Goal: Task Accomplishment & Management: Complete application form

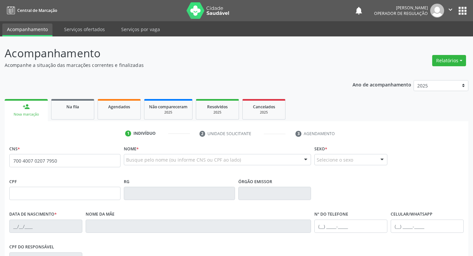
type input "700 4007 0207 7950"
type input "183.368.704-31"
type input "[DATE]"
type input "[PERSON_NAME]"
type input "[PHONE_NUMBER]"
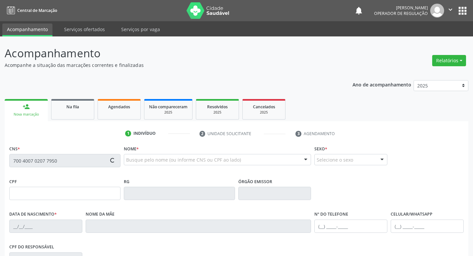
type input "[PHONE_NUMBER]"
type input "134.261.014-83"
type input "373"
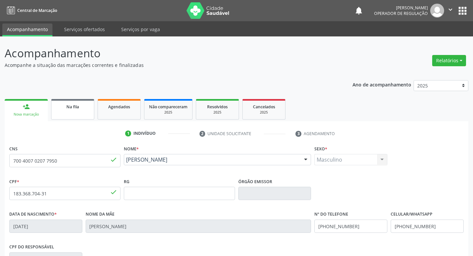
click at [63, 110] on link "Na fila" at bounding box center [72, 109] width 43 height 21
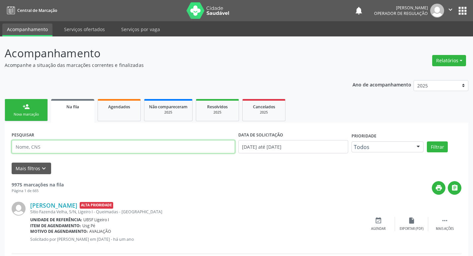
click at [44, 145] on input "text" at bounding box center [123, 146] width 223 height 13
paste input "700 4007 0207 7950"
type input "700 4007 0207 7950"
click at [427, 142] on button "Filtrar" at bounding box center [437, 147] width 21 height 11
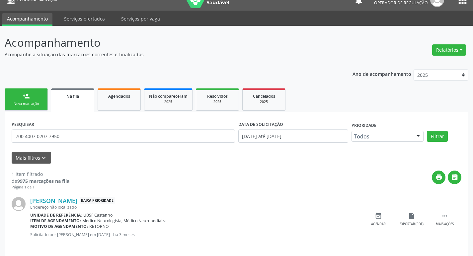
scroll to position [15, 0]
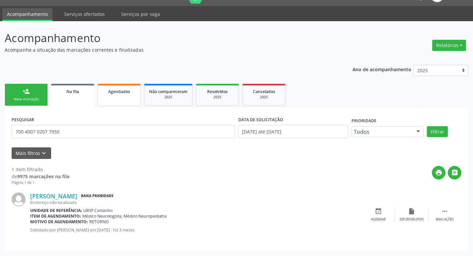
click at [119, 99] on link "Agendados" at bounding box center [119, 95] width 43 height 22
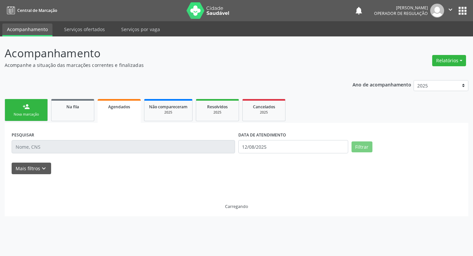
scroll to position [0, 0]
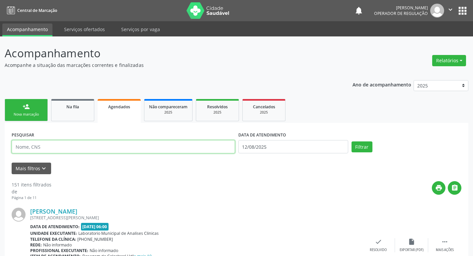
click at [93, 145] on input "text" at bounding box center [123, 146] width 223 height 13
paste input "700 4007 0207 7950"
type input "700 4007 0207 7950"
click at [351, 142] on button "Filtrar" at bounding box center [361, 147] width 21 height 11
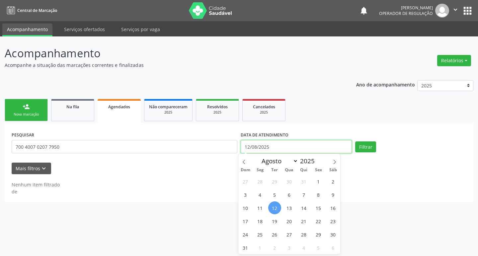
click at [312, 144] on input "12/08/2025" at bounding box center [296, 146] width 111 height 13
click at [355, 142] on button "Filtrar" at bounding box center [365, 147] width 21 height 11
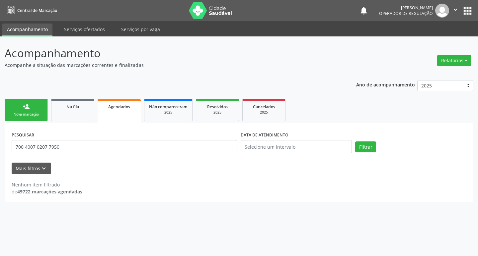
click at [27, 107] on div "person_add" at bounding box center [26, 106] width 7 height 7
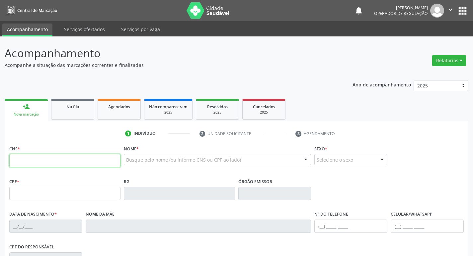
click at [29, 165] on input "text" at bounding box center [64, 160] width 111 height 13
type input "700 3099 6887 6730"
type input "049.264.794-19"
type input "[DATE]"
type input "[PERSON_NAME]"
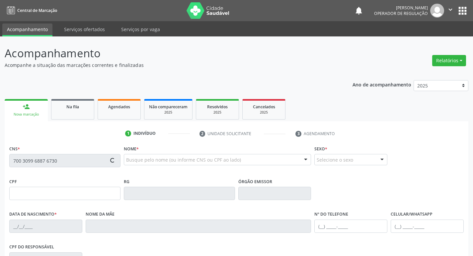
type input "[PHONE_NUMBER]"
type input "118"
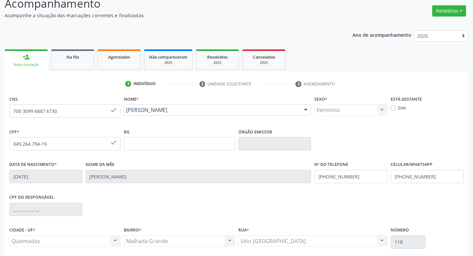
scroll to position [103, 0]
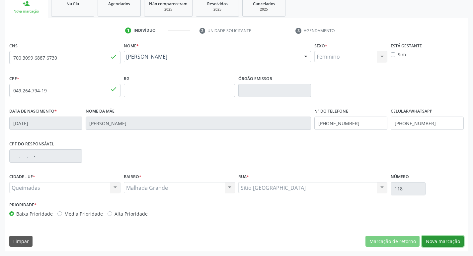
click at [432, 243] on button "Nova marcação" at bounding box center [443, 241] width 42 height 11
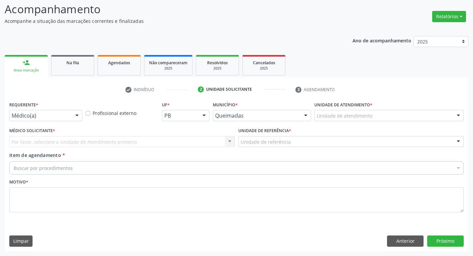
scroll to position [44, 0]
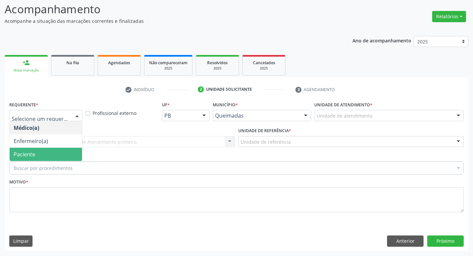
click at [56, 149] on span "Paciente" at bounding box center [46, 154] width 72 height 13
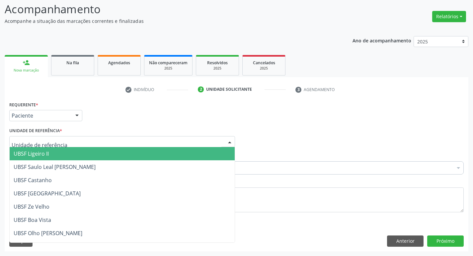
type input "M"
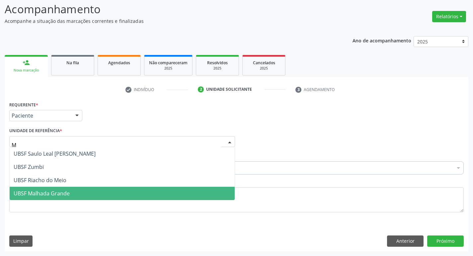
click at [13, 192] on span "UBSF Malhada Grande" at bounding box center [122, 193] width 225 height 13
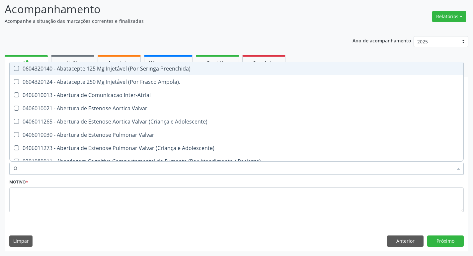
type input "ORTOPEDISTA"
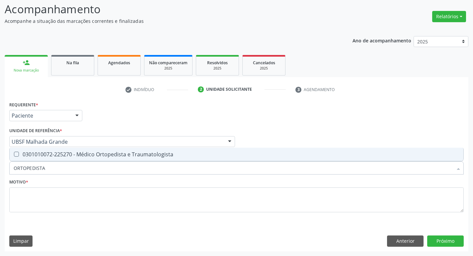
click at [70, 158] on span "0301010072-225270 - Médico Ortopedista e Traumatologista" at bounding box center [236, 154] width 453 height 13
checkbox Traumatologista "true"
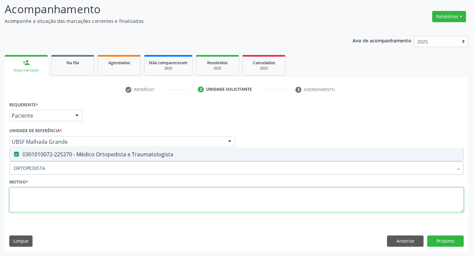
click at [41, 194] on textarea at bounding box center [236, 200] width 454 height 25
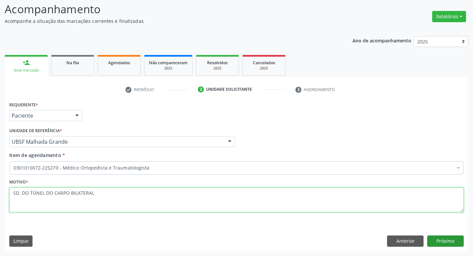
type textarea "SD. DO TÚNEL DO CARPO BILATERAL"
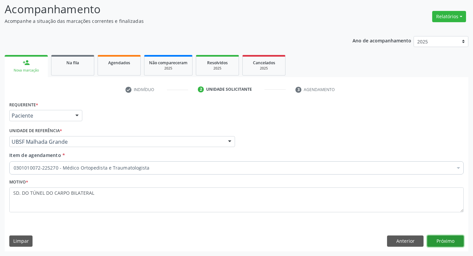
click at [439, 242] on button "Próximo" at bounding box center [445, 241] width 36 height 11
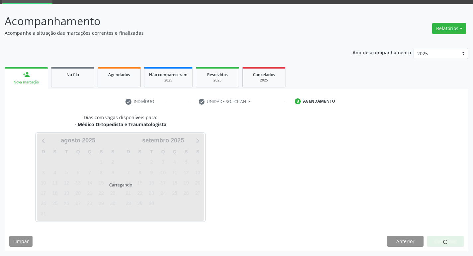
scroll to position [32, 0]
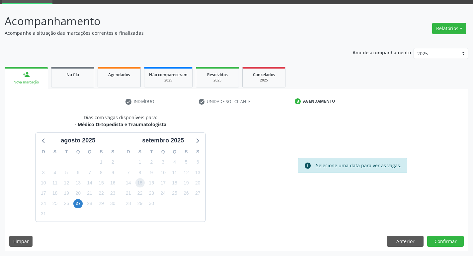
click at [140, 186] on span "15" at bounding box center [139, 182] width 9 height 9
click at [450, 237] on button "Confirmar" at bounding box center [445, 241] width 36 height 11
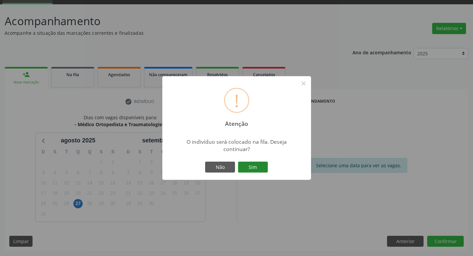
click at [266, 167] on button "Sim" at bounding box center [253, 167] width 30 height 11
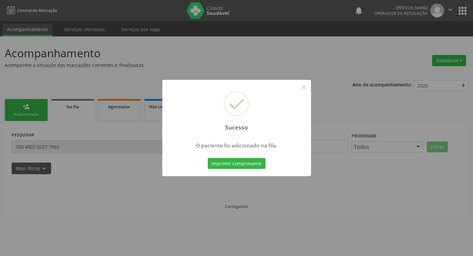
scroll to position [0, 0]
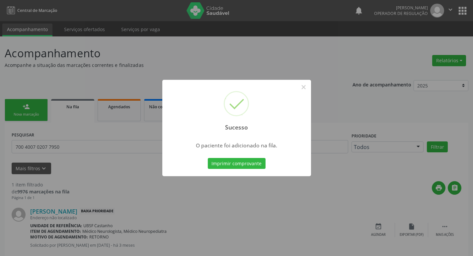
click at [150, 55] on div "Sucesso × O paciente foi adicionado na fila. Imprimir comprovante Cancel" at bounding box center [236, 128] width 473 height 256
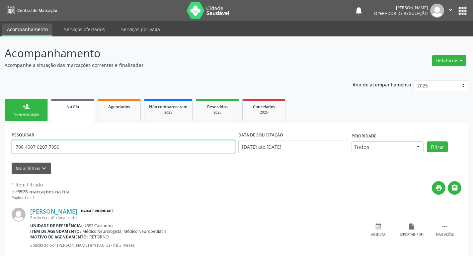
click at [89, 151] on input "700 4007 0207 7950" at bounding box center [123, 146] width 223 height 13
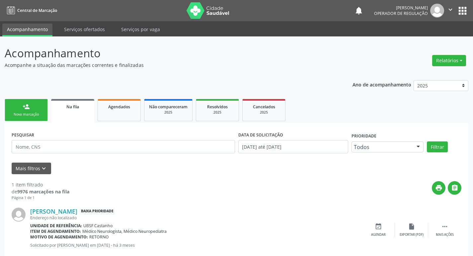
click at [11, 117] on div "Nova marcação" at bounding box center [26, 114] width 33 height 5
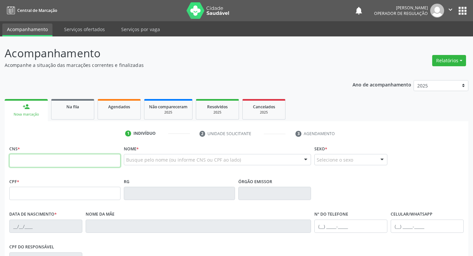
click at [18, 158] on input "text" at bounding box center [64, 160] width 111 height 13
type input "701 0018 5551 2095"
type input "996.772.884-15"
type input "[DATE]"
type input "[PERSON_NAME] da Conceicao"
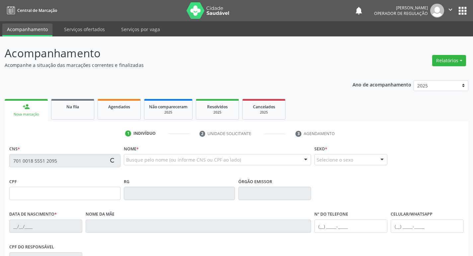
type input "[PHONE_NUMBER]"
type input "S/N"
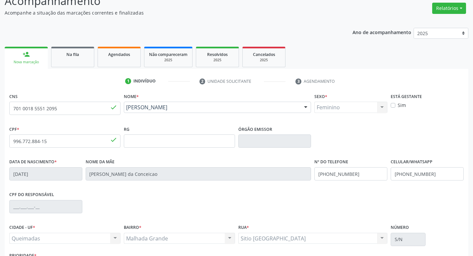
scroll to position [103, 0]
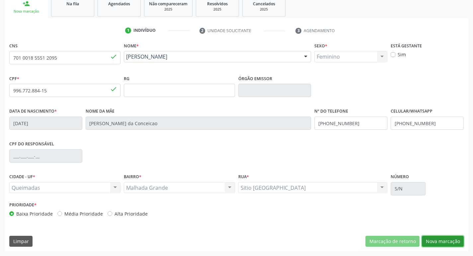
click at [461, 246] on button "Nova marcação" at bounding box center [443, 241] width 42 height 11
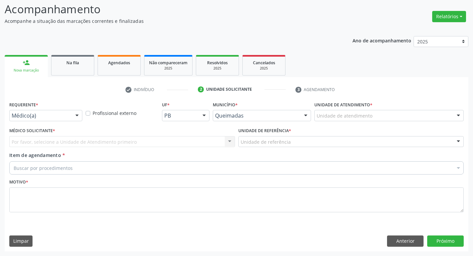
scroll to position [44, 0]
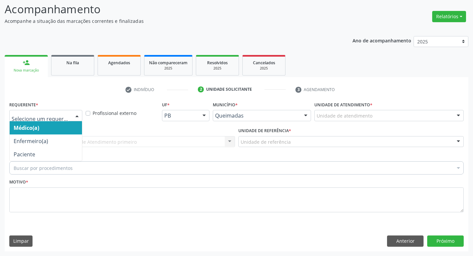
click at [17, 112] on div at bounding box center [45, 115] width 73 height 11
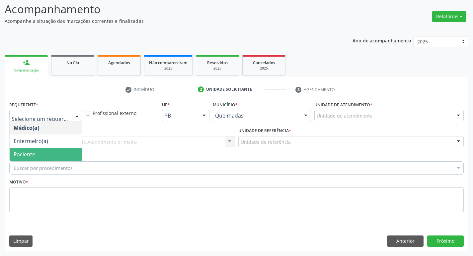
click at [18, 152] on span "Paciente" at bounding box center [25, 154] width 22 height 7
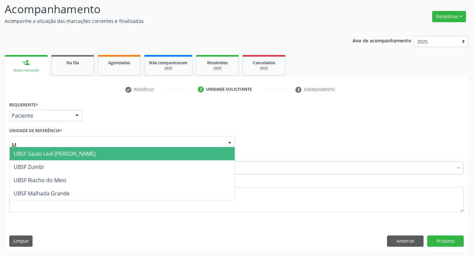
type input "MA"
click at [36, 155] on span "UBSF Malhada Grande" at bounding box center [42, 153] width 56 height 7
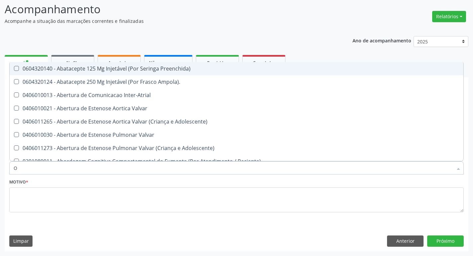
type input "ORTOPEDISTA"
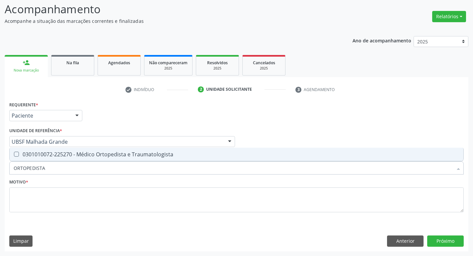
click at [66, 155] on div "0301010072-225270 - Médico Ortopedista e Traumatologista" at bounding box center [237, 154] width 446 height 5
checkbox Traumatologista "true"
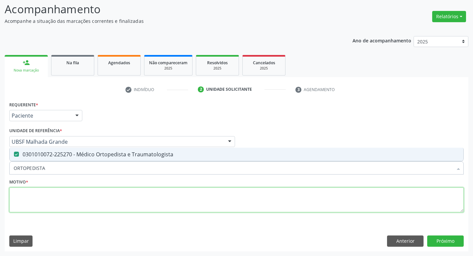
click at [63, 201] on textarea at bounding box center [236, 200] width 454 height 25
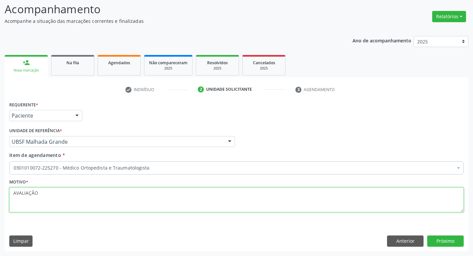
click at [26, 195] on textarea "AVALIAÇÃO" at bounding box center [236, 200] width 454 height 25
type textarea "AVALIAÇÃO"
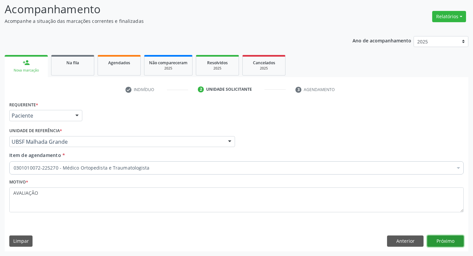
click at [454, 245] on button "Próximo" at bounding box center [445, 241] width 36 height 11
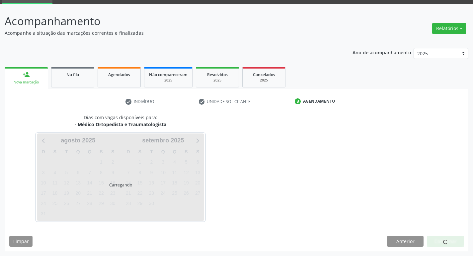
scroll to position [32, 0]
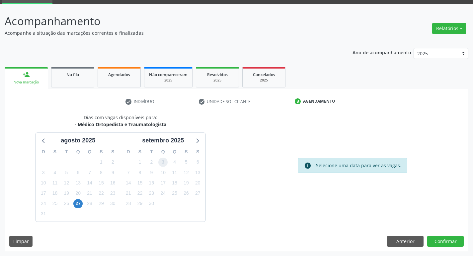
click at [164, 162] on span "3" at bounding box center [162, 162] width 9 height 9
click at [456, 242] on button "Confirmar" at bounding box center [445, 241] width 36 height 11
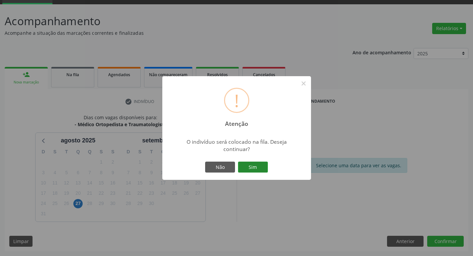
click at [252, 164] on button "Sim" at bounding box center [253, 167] width 30 height 11
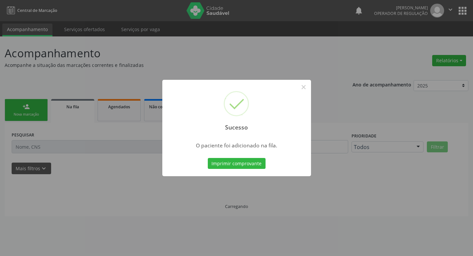
scroll to position [0, 0]
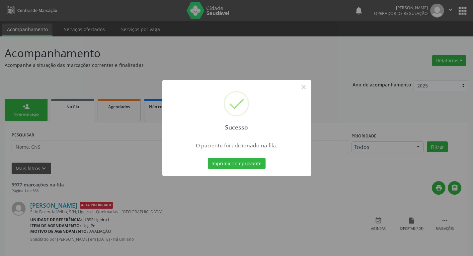
click at [34, 36] on div "Sucesso × O paciente foi adicionado na fila. Imprimir comprovante Cancel" at bounding box center [236, 128] width 473 height 256
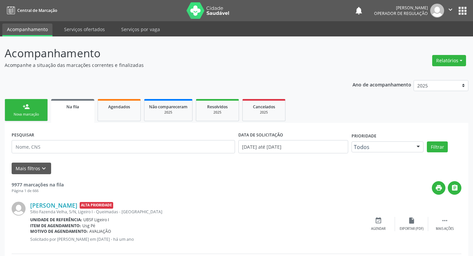
click at [15, 107] on link "person_add Nova marcação" at bounding box center [26, 110] width 43 height 22
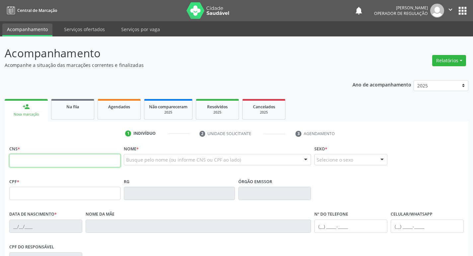
click at [57, 156] on input "text" at bounding box center [64, 160] width 111 height 13
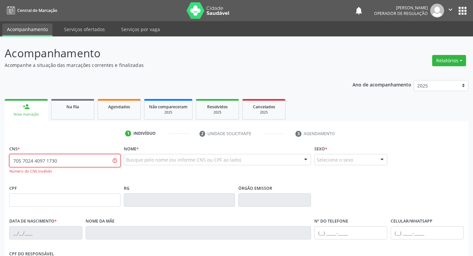
type input "705 7024 4097 1730"
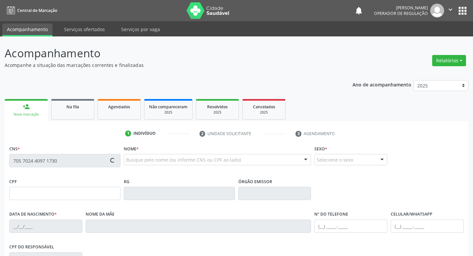
type input "086.538.034-16"
type input "[DATE]"
type input "[PERSON_NAME]"
type input "[PHONE_NUMBER]"
type input "35"
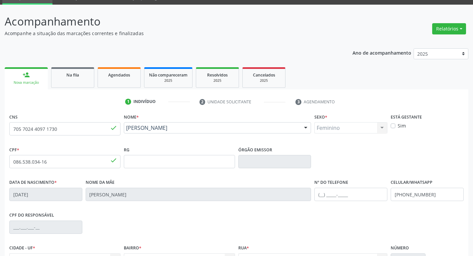
scroll to position [103, 0]
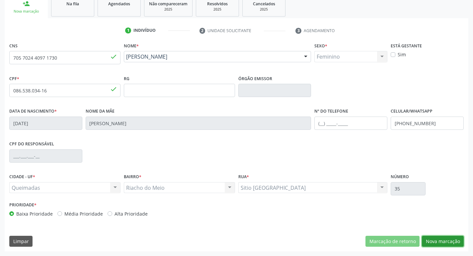
click at [445, 239] on button "Nova marcação" at bounding box center [443, 241] width 42 height 11
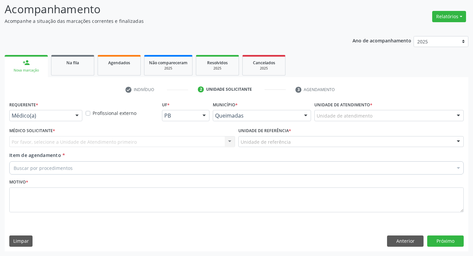
scroll to position [44, 0]
click at [42, 120] on div "Médico(a)" at bounding box center [45, 115] width 73 height 11
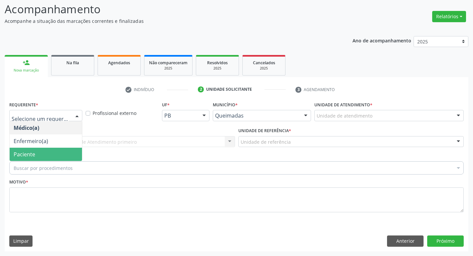
click at [37, 154] on span "Paciente" at bounding box center [46, 154] width 72 height 13
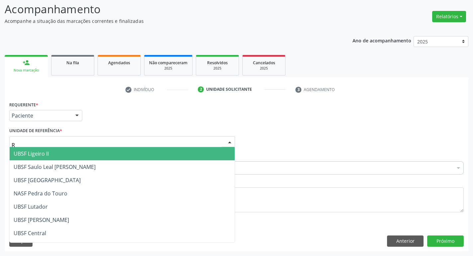
type input "RI"
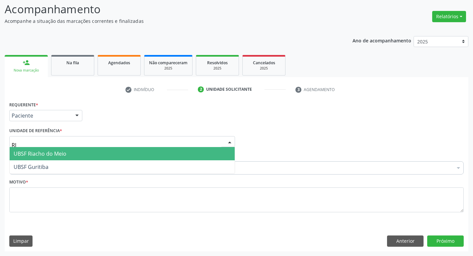
click at [45, 155] on span "UBSF Riacho do Meio" at bounding box center [40, 153] width 53 height 7
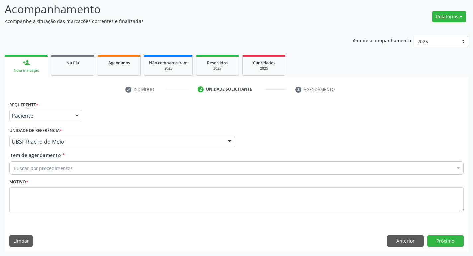
click at [46, 163] on div "Buscar por procedimentos" at bounding box center [236, 168] width 454 height 13
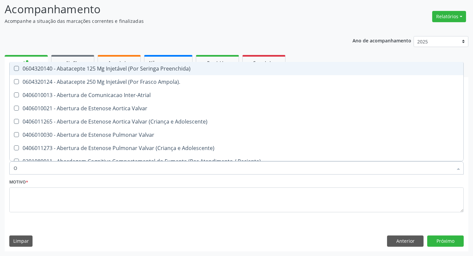
type input "ORTOPEDISTA"
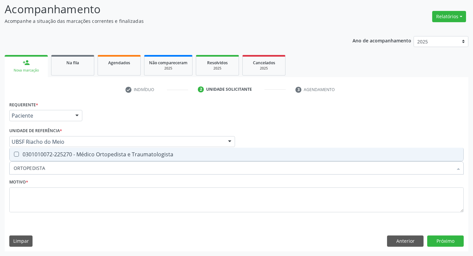
click at [64, 155] on div "0301010072-225270 - Médico Ortopedista e Traumatologista" at bounding box center [237, 154] width 446 height 5
checkbox Traumatologista "true"
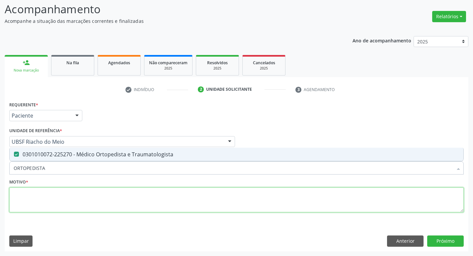
click at [49, 197] on textarea at bounding box center [236, 200] width 454 height 25
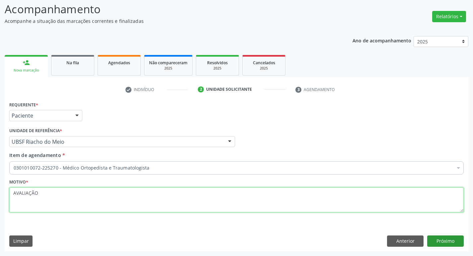
type textarea "AVALIAÇÃO"
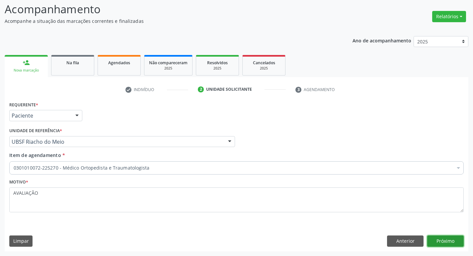
click at [434, 241] on button "Próximo" at bounding box center [445, 241] width 36 height 11
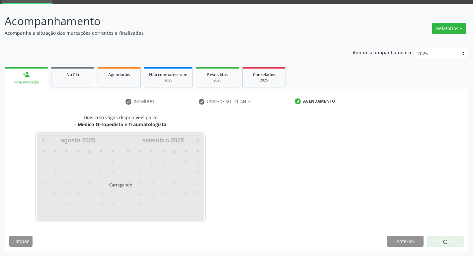
scroll to position [32, 0]
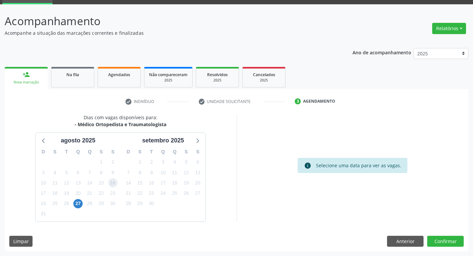
click at [111, 179] on span "16" at bounding box center [112, 182] width 9 height 9
click at [439, 245] on button "Confirmar" at bounding box center [445, 241] width 36 height 11
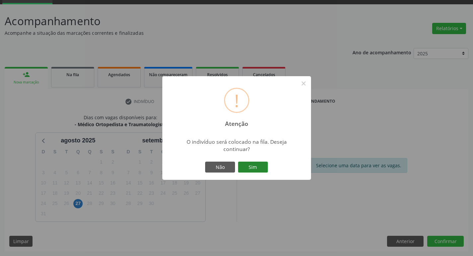
click at [258, 172] on button "Sim" at bounding box center [253, 167] width 30 height 11
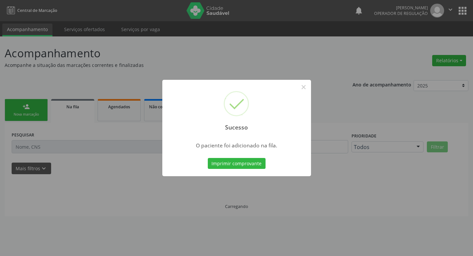
scroll to position [0, 0]
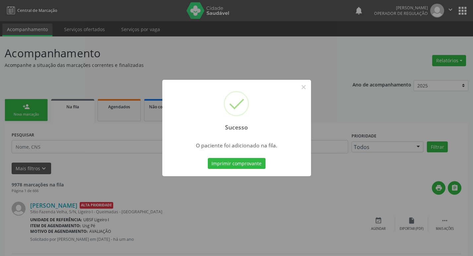
click at [52, 153] on div "Sucesso × O paciente foi adicionado na fila. Imprimir comprovante Cancel" at bounding box center [236, 128] width 473 height 256
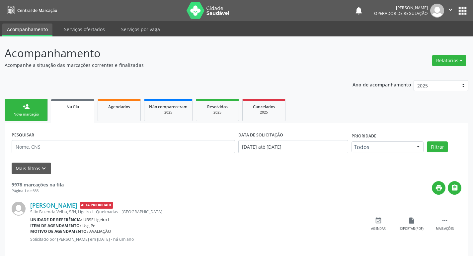
click at [31, 108] on link "person_add Nova marcação" at bounding box center [26, 110] width 43 height 22
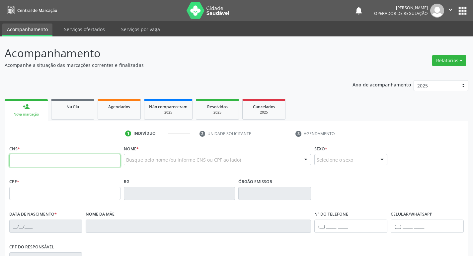
click at [27, 159] on input "text" at bounding box center [64, 160] width 111 height 13
type input "708 0048 5037 9621"
type input "798.839.584-04"
type input "[DATE]"
type input "[PERSON_NAME]"
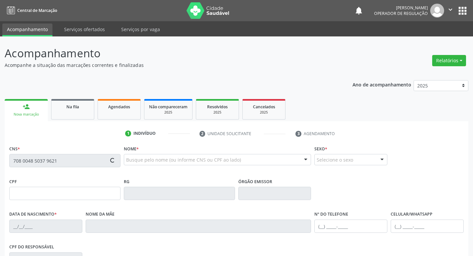
type input "[PHONE_NUMBER]"
type input "245"
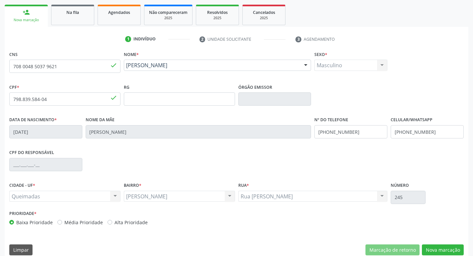
scroll to position [103, 0]
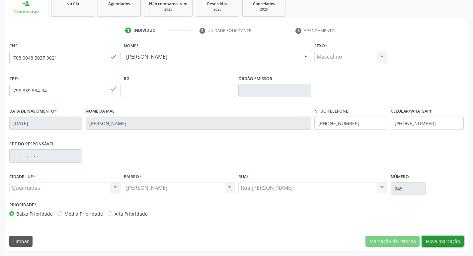
click at [456, 242] on button "Nova marcação" at bounding box center [443, 241] width 42 height 11
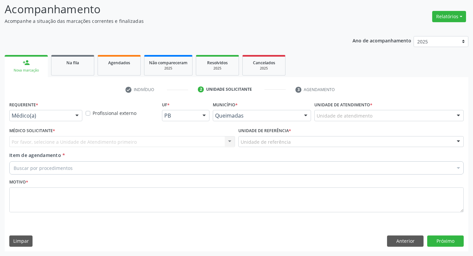
scroll to position [44, 0]
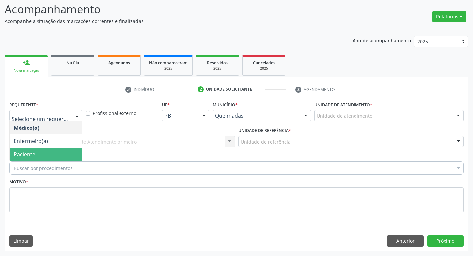
click at [43, 152] on span "Paciente" at bounding box center [46, 154] width 72 height 13
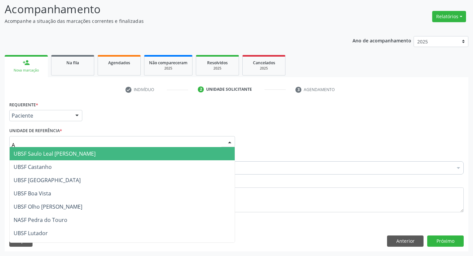
type input "AN"
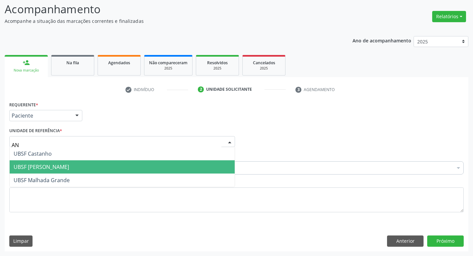
click at [47, 168] on span "UBSF [PERSON_NAME]" at bounding box center [41, 167] width 55 height 7
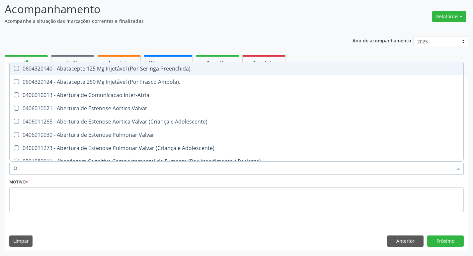
type input "ORTOPEDISTA"
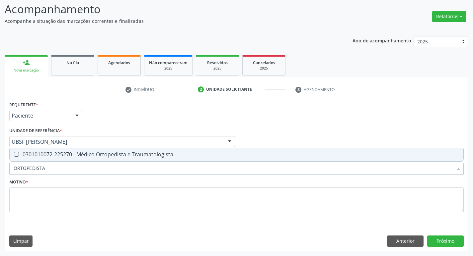
click at [72, 150] on span "0301010072-225270 - Médico Ortopedista e Traumatologista" at bounding box center [236, 154] width 453 height 13
checkbox Traumatologista "true"
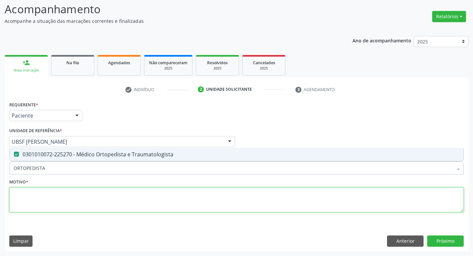
click at [68, 202] on textarea at bounding box center [236, 200] width 454 height 25
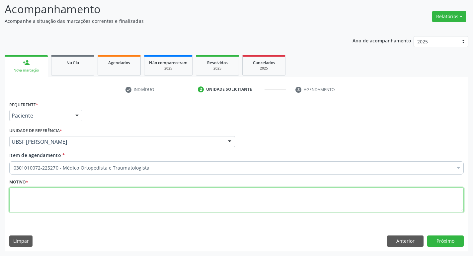
paste textarea "AVALIAÇÃO"
type textarea "AVALIAÇÃO"
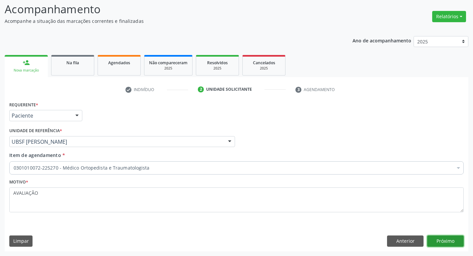
click at [430, 245] on button "Próximo" at bounding box center [445, 241] width 36 height 11
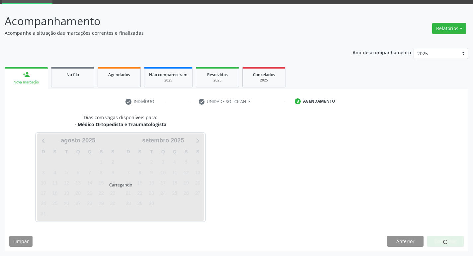
scroll to position [32, 0]
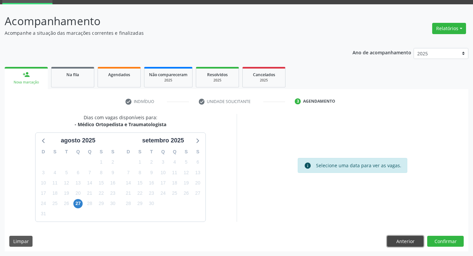
click at [395, 243] on button "Anterior" at bounding box center [405, 241] width 36 height 11
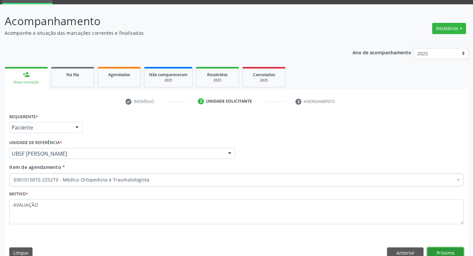
click at [430, 251] on button "Próximo" at bounding box center [445, 253] width 36 height 11
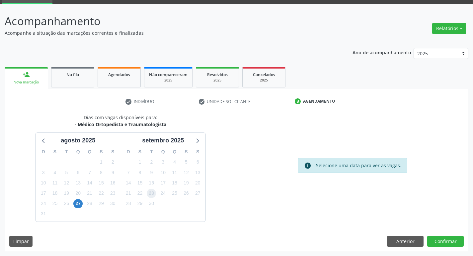
click at [149, 195] on span "23" at bounding box center [151, 193] width 9 height 9
click at [434, 240] on button "Confirmar" at bounding box center [445, 241] width 36 height 11
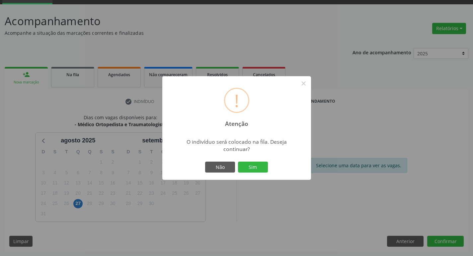
click at [252, 159] on div "! Atenção × O indivíduo será colocado na fila. Deseja continuar? Não Sim" at bounding box center [236, 128] width 149 height 104
click at [250, 171] on button "Sim" at bounding box center [253, 167] width 30 height 11
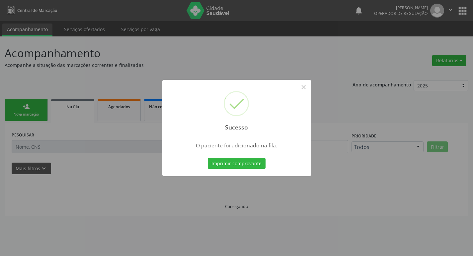
scroll to position [0, 0]
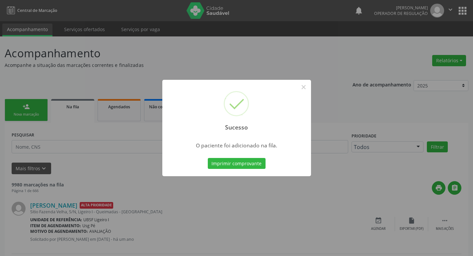
click at [129, 144] on div "Sucesso × O paciente foi adicionado na fila. Imprimir comprovante Cancel" at bounding box center [236, 128] width 473 height 256
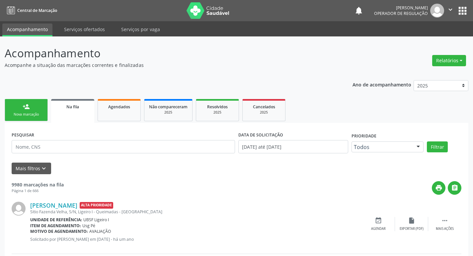
click at [11, 112] on div "Nova marcação" at bounding box center [26, 114] width 33 height 5
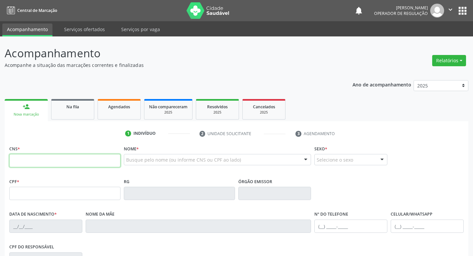
click at [31, 161] on input "text" at bounding box center [64, 160] width 111 height 13
type input "702 3051 4191 0316"
type input "167.503.614-47"
type input "[DATE]"
type input "[PERSON_NAME]"
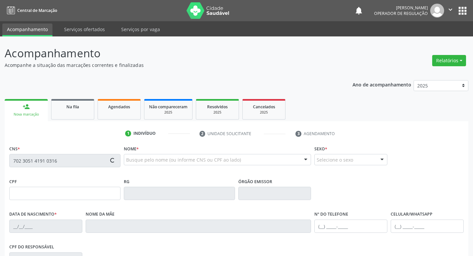
type input "[PHONE_NUMBER]"
type input "096.905.694-06"
type input "18"
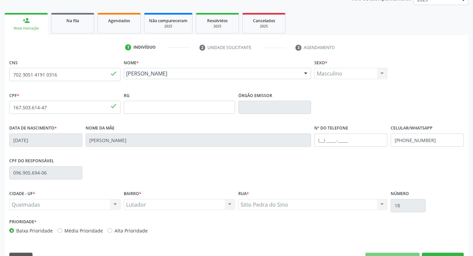
scroll to position [103, 0]
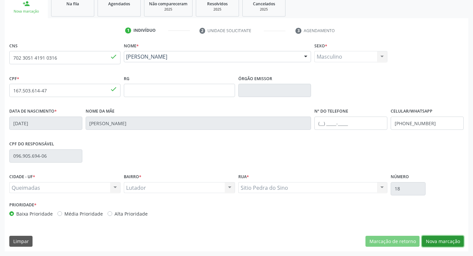
click at [448, 242] on button "Nova marcação" at bounding box center [443, 241] width 42 height 11
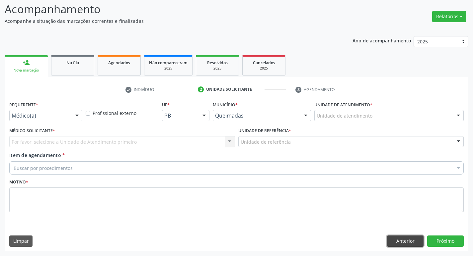
click at [415, 241] on button "Anterior" at bounding box center [405, 241] width 36 height 11
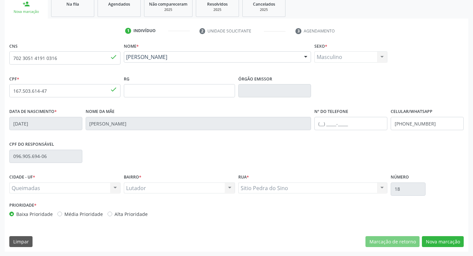
scroll to position [103, 0]
click at [441, 243] on button "Nova marcação" at bounding box center [443, 241] width 42 height 11
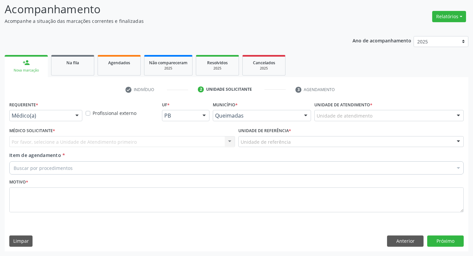
scroll to position [44, 0]
click at [9, 112] on div "Requerente * Médico(a) Médico(a) Enfermeiro(a) Paciente Nenhum resultado encont…" at bounding box center [46, 113] width 76 height 26
click at [34, 124] on div "Requerente * Médico(a) Médico(a) Enfermeiro(a) Paciente Nenhum resultado encont…" at bounding box center [46, 113] width 76 height 26
click at [30, 121] on div "Médico(a)" at bounding box center [45, 115] width 73 height 11
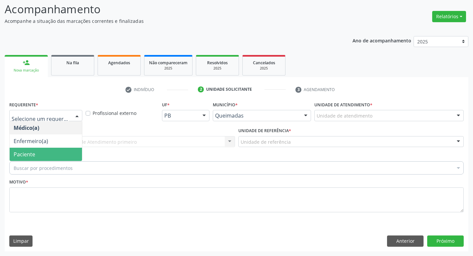
click at [21, 155] on span "Paciente" at bounding box center [25, 154] width 22 height 7
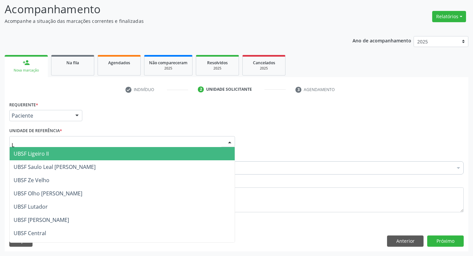
type input "LU"
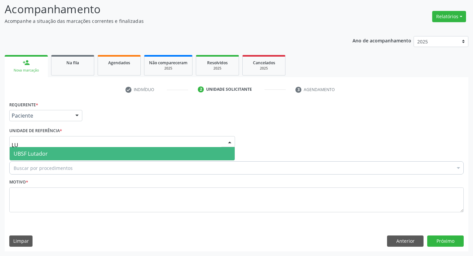
click at [41, 150] on span "UBSF Lutador" at bounding box center [31, 153] width 34 height 7
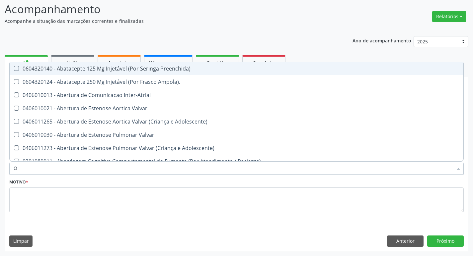
type input "ORTOPEDISTA"
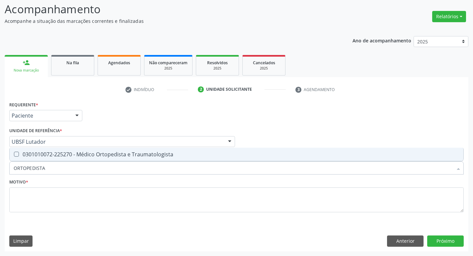
click at [36, 156] on div "0301010072-225270 - Médico Ortopedista e Traumatologista" at bounding box center [237, 154] width 446 height 5
checkbox Traumatologista "true"
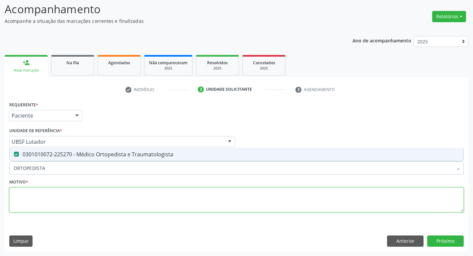
click at [41, 194] on textarea at bounding box center [236, 200] width 454 height 25
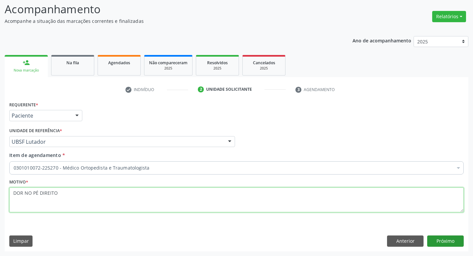
type textarea "DOR NO PÉ DIREITO"
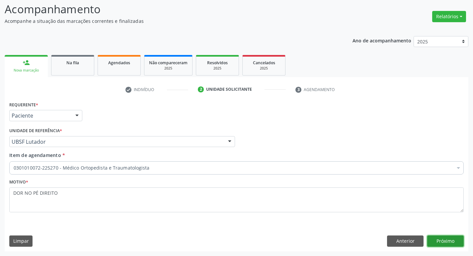
click at [435, 239] on button "Próximo" at bounding box center [445, 241] width 36 height 11
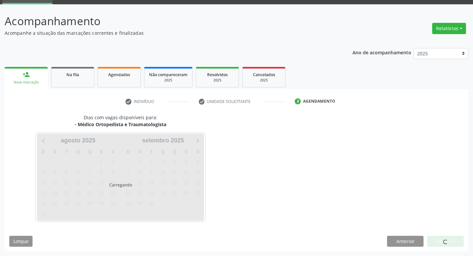
scroll to position [32, 0]
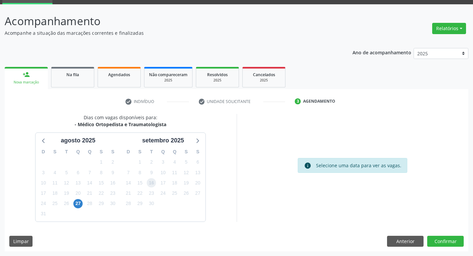
click at [153, 178] on span "16" at bounding box center [151, 182] width 9 height 9
click at [437, 237] on button "Confirmar" at bounding box center [445, 241] width 36 height 11
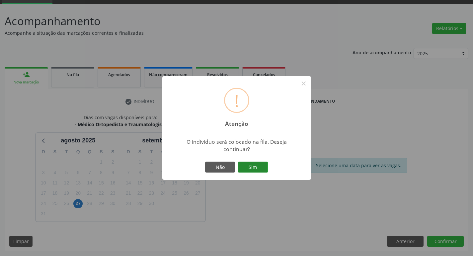
click at [252, 165] on button "Sim" at bounding box center [253, 167] width 30 height 11
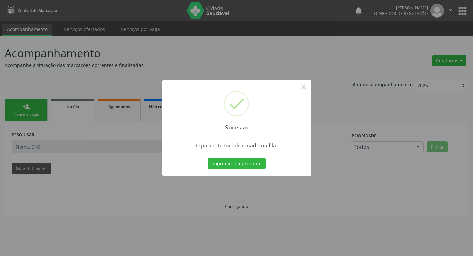
scroll to position [0, 0]
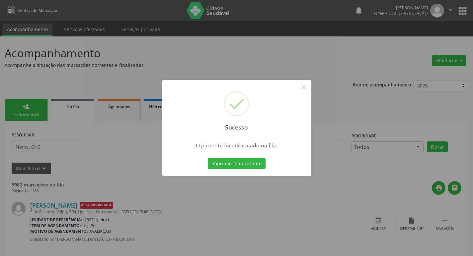
click at [83, 150] on div "Sucesso × O paciente foi adicionado na fila. Imprimir comprovante Cancel" at bounding box center [236, 128] width 473 height 256
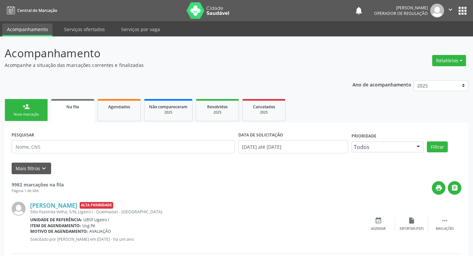
click at [29, 110] on div "person_add" at bounding box center [26, 106] width 7 height 7
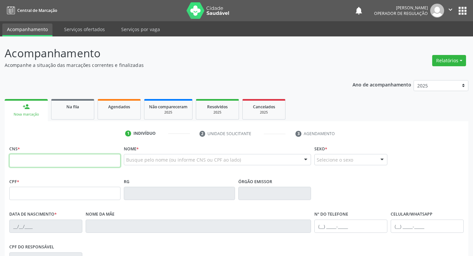
click at [29, 154] on input "text" at bounding box center [64, 160] width 111 height 13
type input "0"
type input "704 0073 9341 4268"
type input "085.676.134-69"
type input "[DATE]"
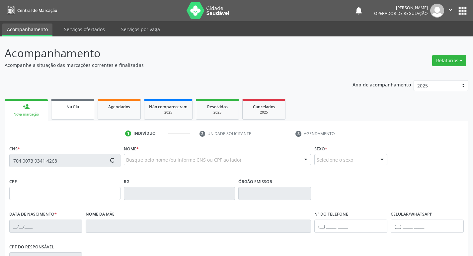
type input "[PERSON_NAME] das Chagas"
type input "[PHONE_NUMBER]"
type input "387"
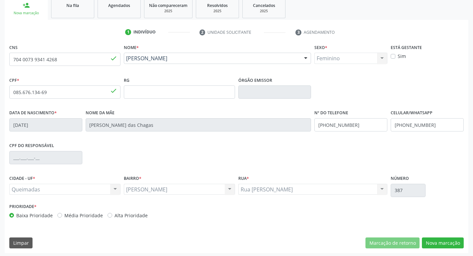
scroll to position [103, 0]
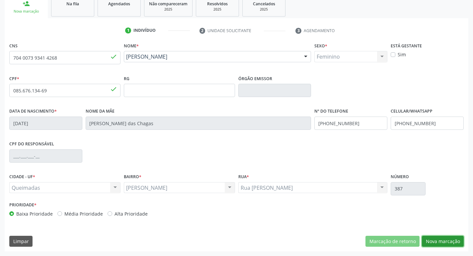
click at [443, 241] on button "Nova marcação" at bounding box center [443, 241] width 42 height 11
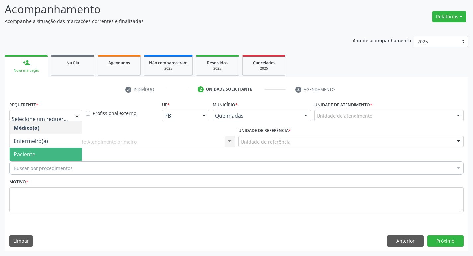
drag, startPoint x: 45, startPoint y: 153, endPoint x: 49, endPoint y: 145, distance: 9.2
click at [45, 153] on span "Paciente" at bounding box center [46, 154] width 72 height 13
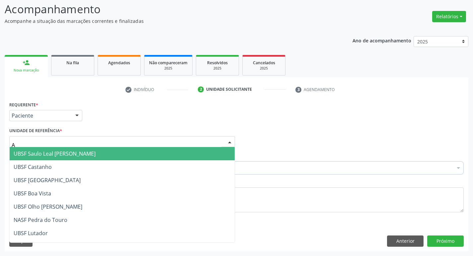
type input "AN"
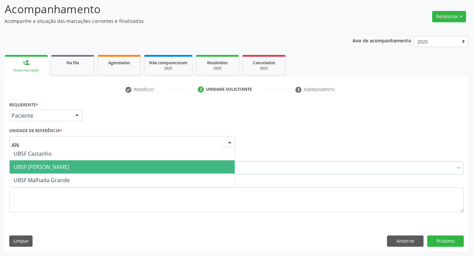
click at [53, 163] on span "UBSF [PERSON_NAME]" at bounding box center [122, 167] width 225 height 13
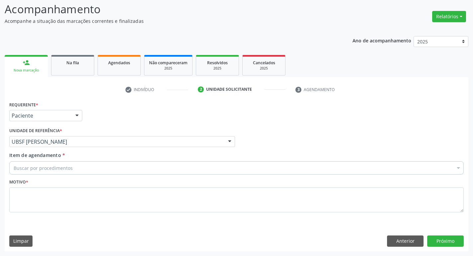
click at [53, 163] on div "Buscar por procedimentos" at bounding box center [236, 168] width 454 height 13
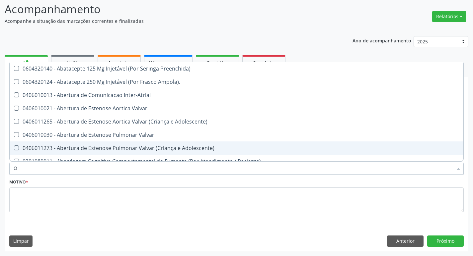
type input "ORTOPEDISTA"
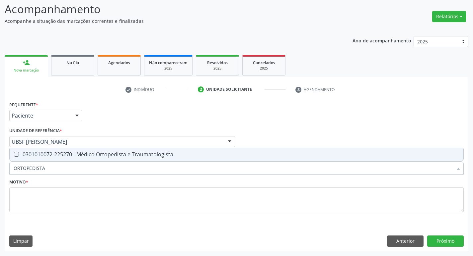
click at [69, 157] on div "0301010072-225270 - Médico Ortopedista e Traumatologista" at bounding box center [237, 154] width 446 height 5
checkbox Traumatologista "true"
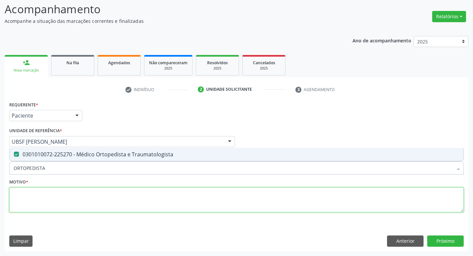
click at [50, 204] on textarea at bounding box center [236, 200] width 454 height 25
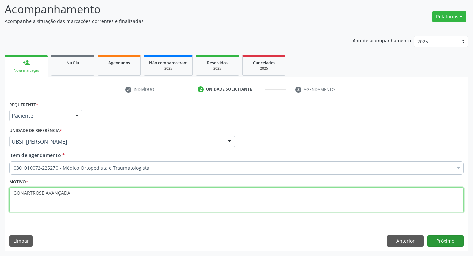
type textarea "GONARTROSE AVANÇADA"
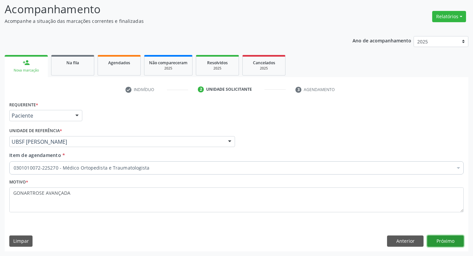
click at [435, 240] on button "Próximo" at bounding box center [445, 241] width 36 height 11
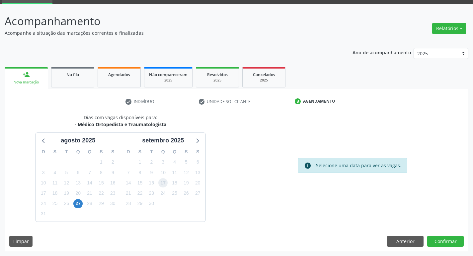
click at [163, 185] on span "17" at bounding box center [162, 182] width 9 height 9
click at [439, 243] on button "Confirmar" at bounding box center [445, 241] width 36 height 11
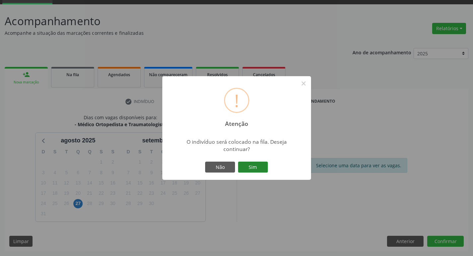
click at [257, 163] on button "Sim" at bounding box center [253, 167] width 30 height 11
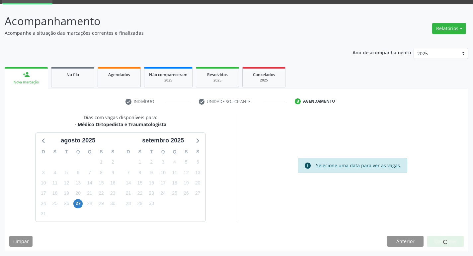
scroll to position [0, 0]
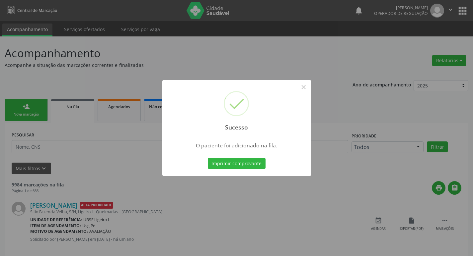
click at [57, 179] on div "Sucesso × O paciente foi adicionado na fila. Imprimir comprovante Cancel" at bounding box center [236, 128] width 473 height 256
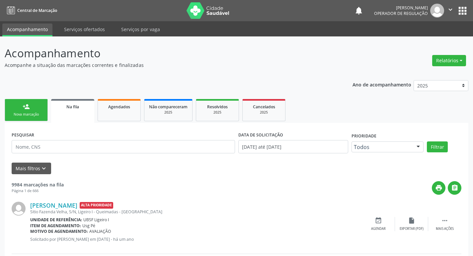
click at [32, 119] on link "person_add Nova marcação" at bounding box center [26, 110] width 43 height 22
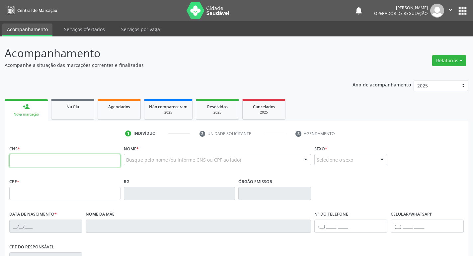
click at [50, 166] on input "text" at bounding box center [64, 160] width 111 height 13
type input "704 2067 9377 9589"
type input "080.362.997-47"
type input "[DATE]"
type input "[PERSON_NAME]"
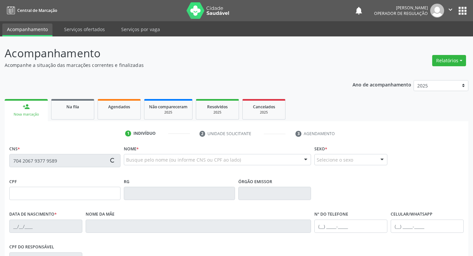
type input "[PHONE_NUMBER]"
type input "S/N"
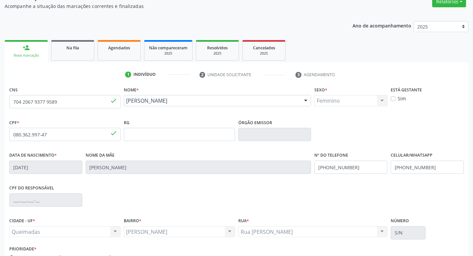
scroll to position [103, 0]
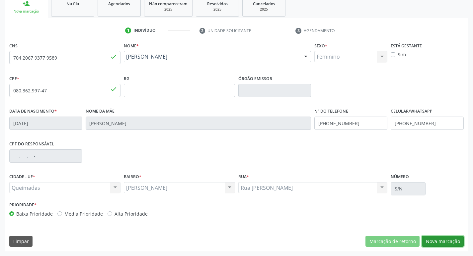
click at [440, 239] on button "Nova marcação" at bounding box center [443, 241] width 42 height 11
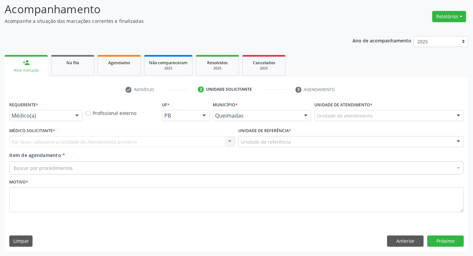
scroll to position [44, 0]
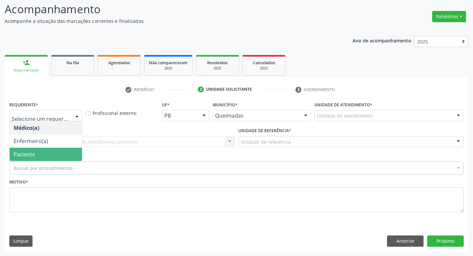
click at [42, 153] on span "Paciente" at bounding box center [46, 154] width 72 height 13
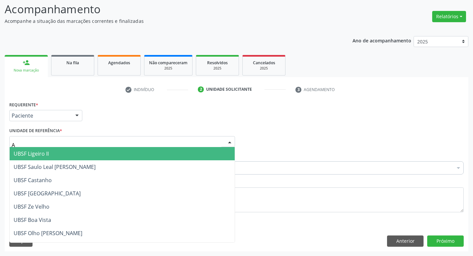
type input "AN"
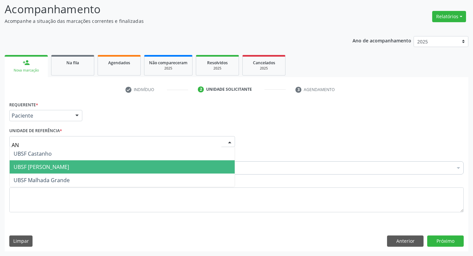
click at [69, 163] on span "UBSF [PERSON_NAME]" at bounding box center [122, 167] width 225 height 13
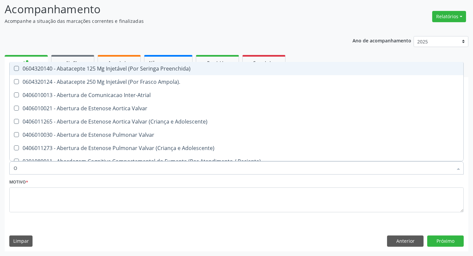
type input "ORTOPEDISTA"
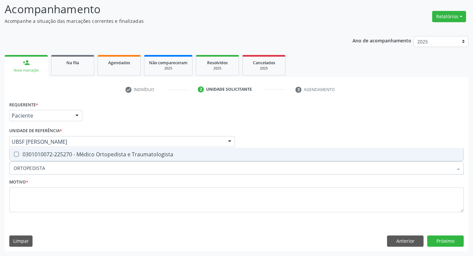
click at [45, 150] on span "0301010072-225270 - Médico Ortopedista e Traumatologista" at bounding box center [236, 154] width 453 height 13
checkbox Traumatologista "true"
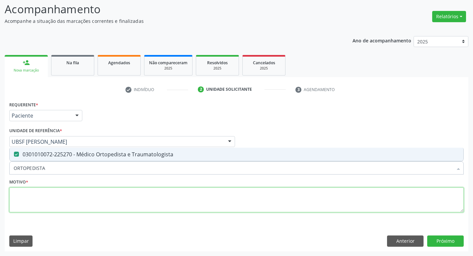
click at [177, 196] on textarea at bounding box center [236, 200] width 454 height 25
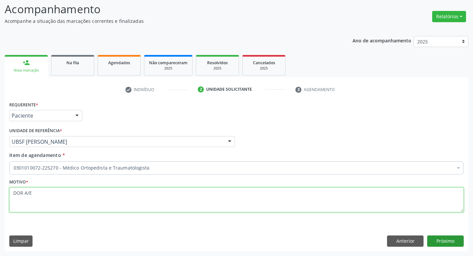
type textarea "DOR A/E"
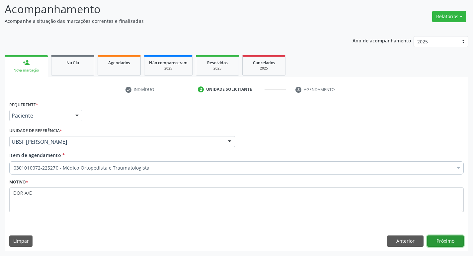
click at [439, 236] on button "Próximo" at bounding box center [445, 241] width 36 height 11
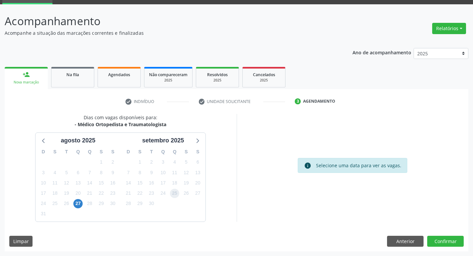
click at [172, 192] on span "25" at bounding box center [174, 193] width 9 height 9
click at [428, 237] on button "Confirmar" at bounding box center [445, 241] width 36 height 11
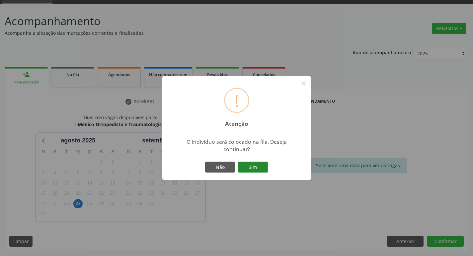
click at [263, 169] on button "Sim" at bounding box center [253, 167] width 30 height 11
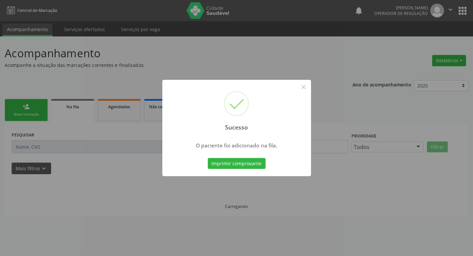
scroll to position [0, 0]
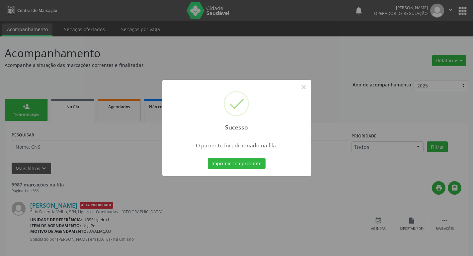
click at [30, 67] on div "Sucesso × O paciente foi adicionado na fila. Imprimir comprovante Cancel" at bounding box center [236, 128] width 473 height 256
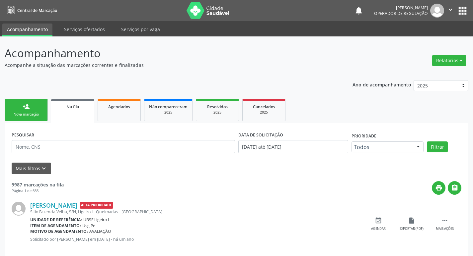
click at [38, 109] on link "person_add Nova marcação" at bounding box center [26, 110] width 43 height 22
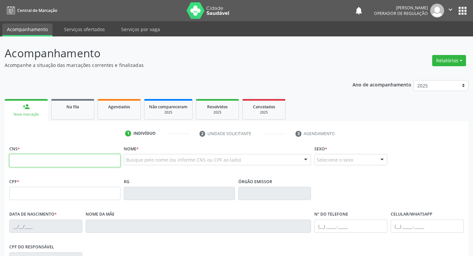
click at [27, 163] on input "text" at bounding box center [64, 160] width 111 height 13
type input "702 6037 2211 3143"
type input "012.310.414-98"
type input "[DATE]"
type input "[PERSON_NAME]"
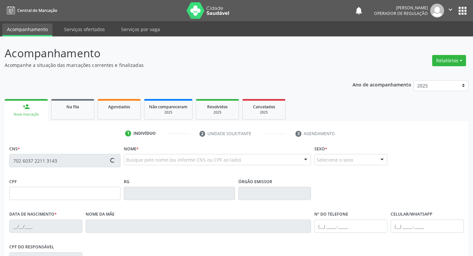
type input "[PHONE_NUMBER]"
type input "148"
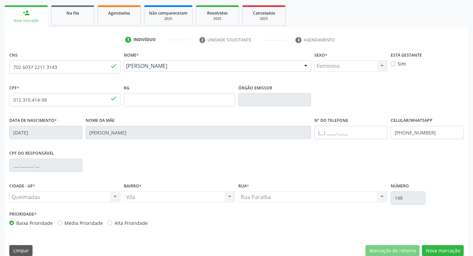
scroll to position [103, 0]
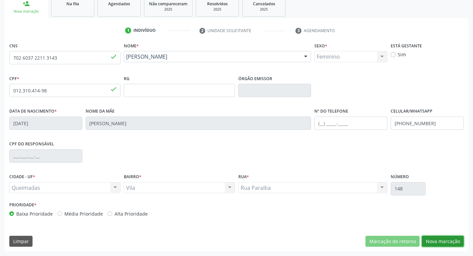
click at [441, 244] on button "Nova marcação" at bounding box center [443, 241] width 42 height 11
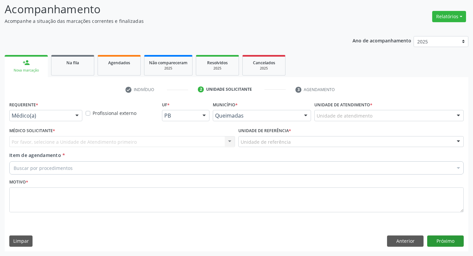
scroll to position [44, 0]
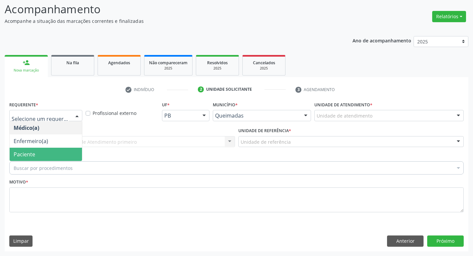
click at [31, 159] on span "Paciente" at bounding box center [46, 154] width 72 height 13
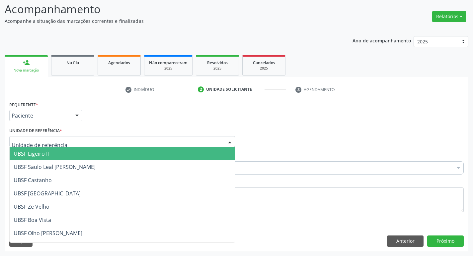
type input "O"
type input "V"
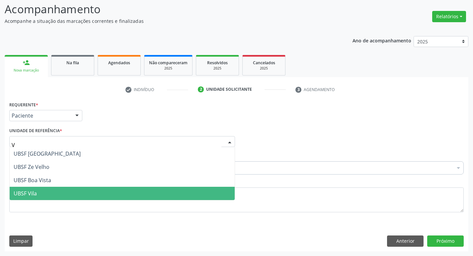
click at [130, 196] on span "UBSF Vila" at bounding box center [122, 193] width 225 height 13
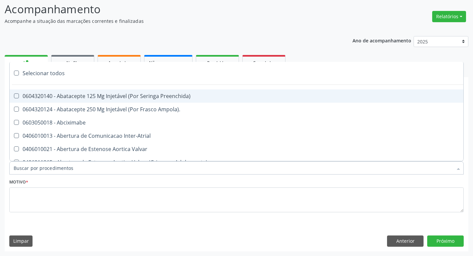
click at [77, 164] on div at bounding box center [236, 168] width 454 height 13
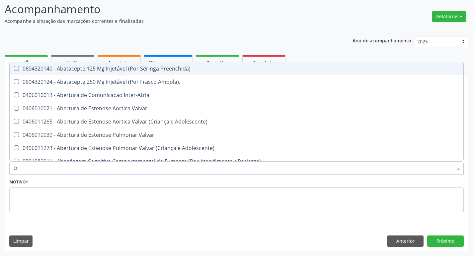
type input "ORTOPEDISTA"
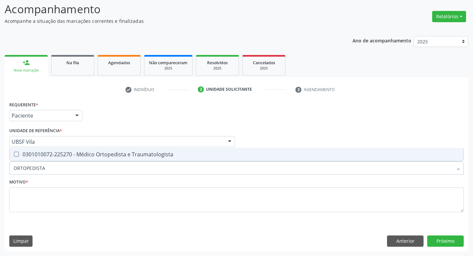
click at [90, 157] on div "0301010072-225270 - Médico Ortopedista e Traumatologista" at bounding box center [237, 154] width 446 height 5
checkbox Traumatologista "true"
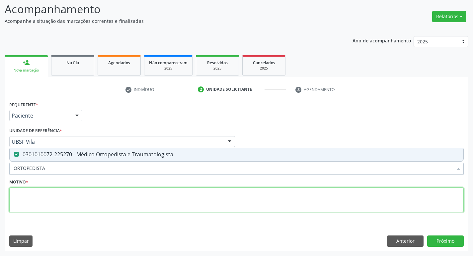
click at [76, 191] on textarea at bounding box center [236, 200] width 454 height 25
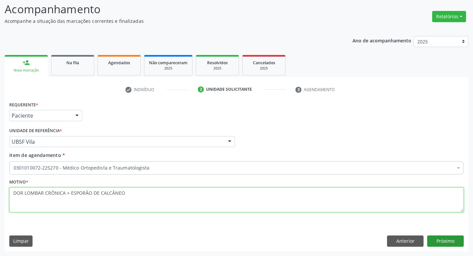
type textarea "DOR LOMBAR CRÔNICA + ESPORÃO DE CALCÂNEO"
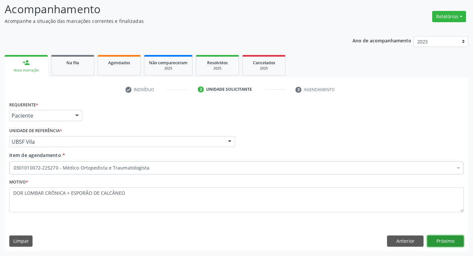
click at [436, 239] on button "Próximo" at bounding box center [445, 241] width 36 height 11
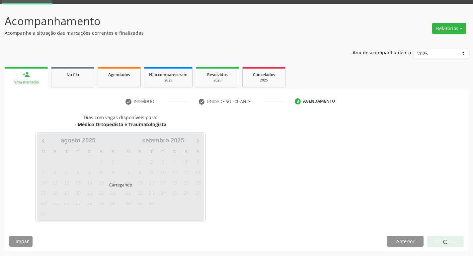
scroll to position [32, 0]
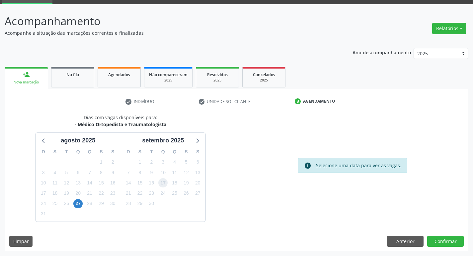
click at [158, 184] on span "17" at bounding box center [162, 182] width 9 height 9
click at [444, 238] on button "Confirmar" at bounding box center [445, 241] width 36 height 11
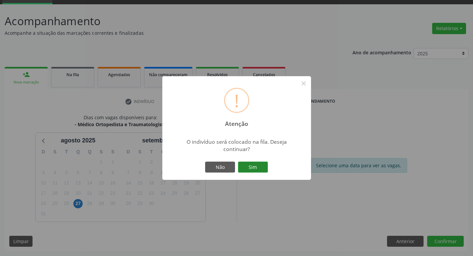
click at [241, 165] on button "Sim" at bounding box center [253, 167] width 30 height 11
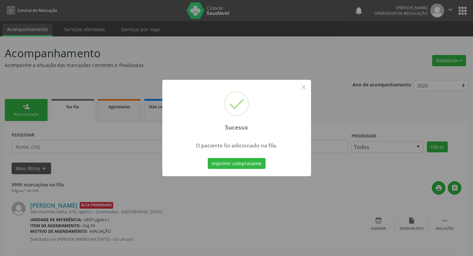
scroll to position [119, 0]
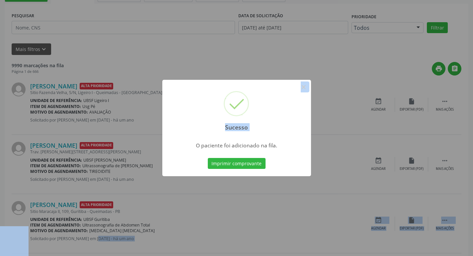
click at [84, 137] on html "Central de Marcação notifications [PERSON_NAME] Operador de regulação  Configu…" at bounding box center [236, 9] width 473 height 256
click at [101, 186] on div "Sucesso × O paciente foi adicionado na fila. Imprimir comprovante Cancel" at bounding box center [236, 128] width 473 height 256
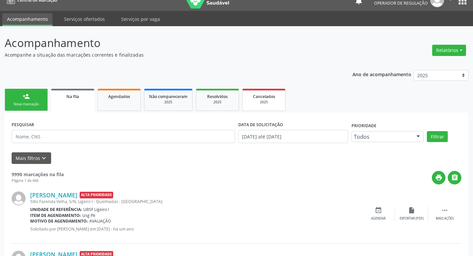
scroll to position [0, 0]
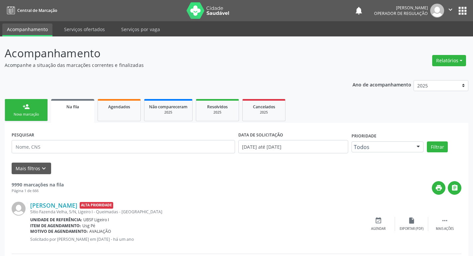
click at [457, 12] on button "apps" at bounding box center [462, 11] width 12 height 12
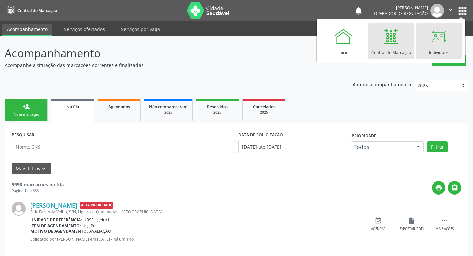
click at [421, 37] on link "Indivíduos" at bounding box center [439, 40] width 46 height 35
